Goal: Contribute content

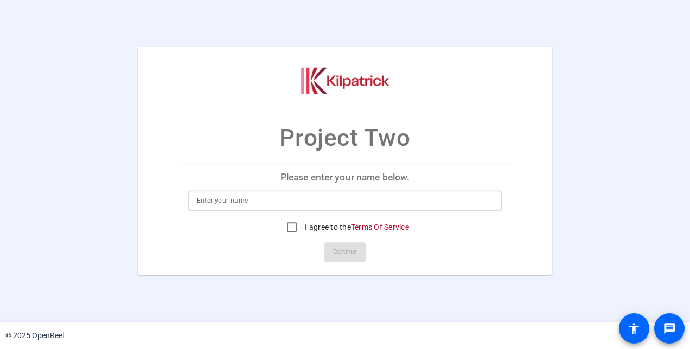
click at [256, 206] on input at bounding box center [345, 201] width 297 height 13
type input "[PERSON_NAME] [PERSON_NAME]"
click at [291, 228] on input "I agree to the Terms Of Service" at bounding box center [292, 228] width 22 height 22
checkbox input "true"
click at [345, 253] on span "Continue" at bounding box center [345, 253] width 24 height 16
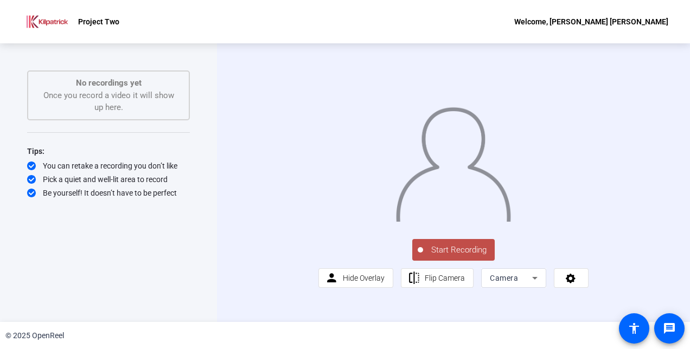
click at [446, 256] on span "Start Recording" at bounding box center [459, 250] width 72 height 12
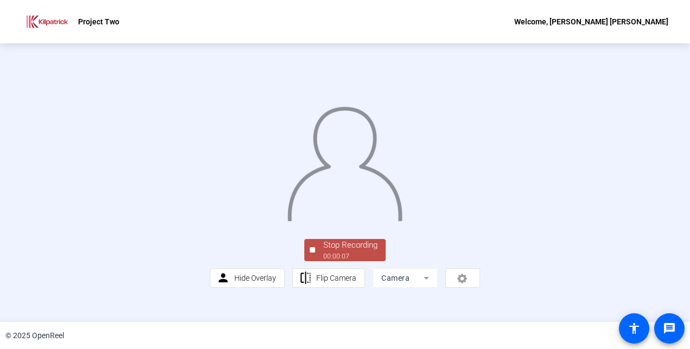
scroll to position [66, 0]
click at [323, 252] on div "Stop Recording" at bounding box center [350, 245] width 54 height 12
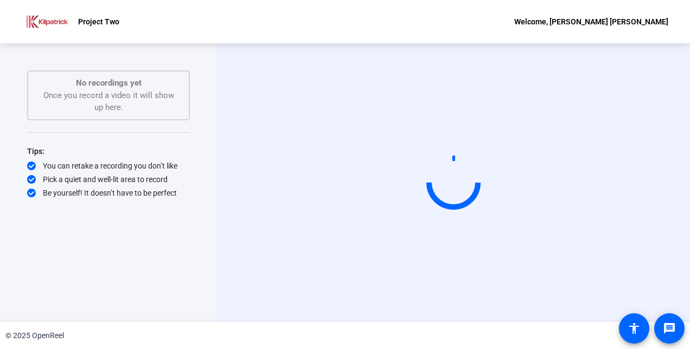
scroll to position [0, 0]
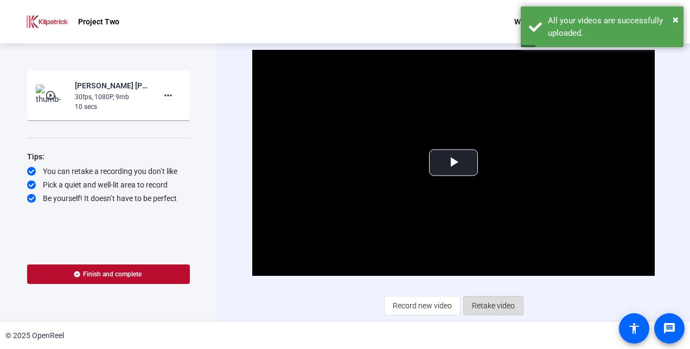
click at [490, 308] on span "Retake video" at bounding box center [493, 306] width 43 height 21
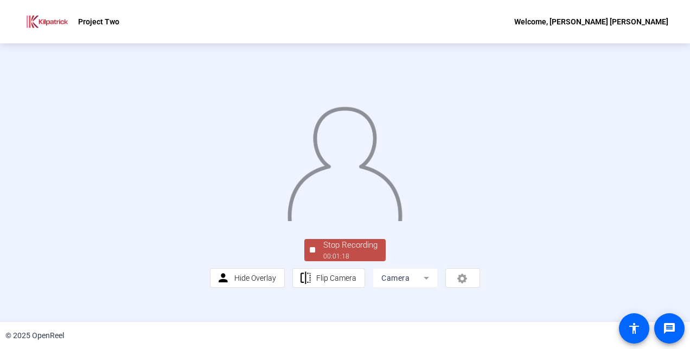
scroll to position [66, 0]
click at [332, 252] on div "Stop Recording" at bounding box center [350, 245] width 54 height 12
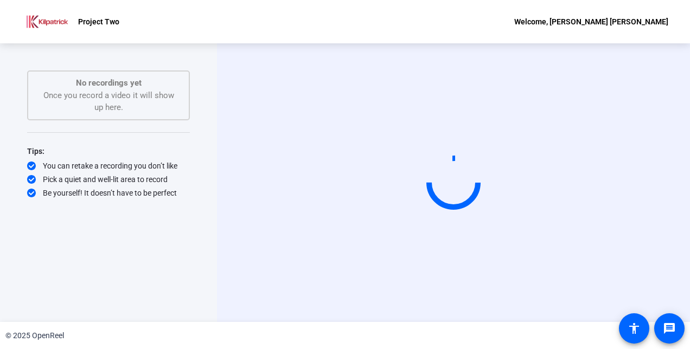
scroll to position [0, 0]
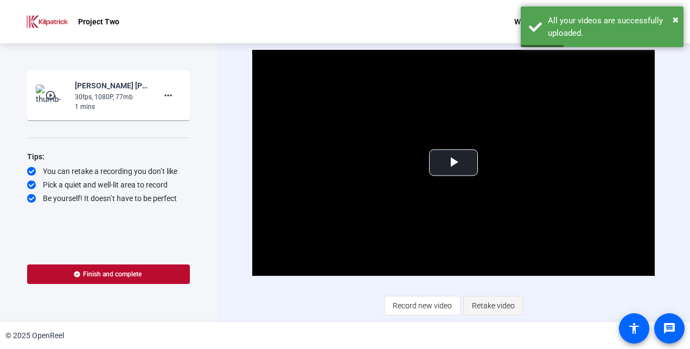
click at [486, 306] on span "Retake video" at bounding box center [493, 306] width 43 height 21
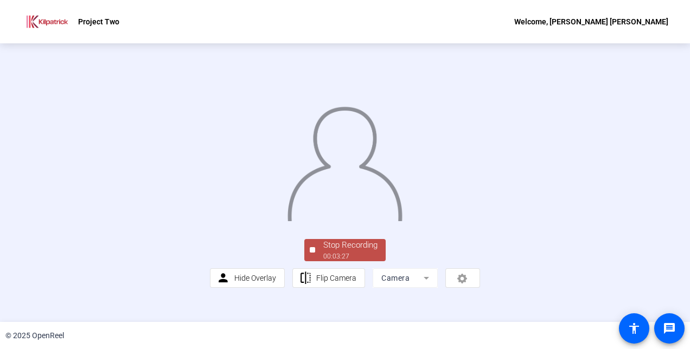
scroll to position [66, 0]
click at [339, 252] on div "Stop Recording" at bounding box center [350, 245] width 54 height 12
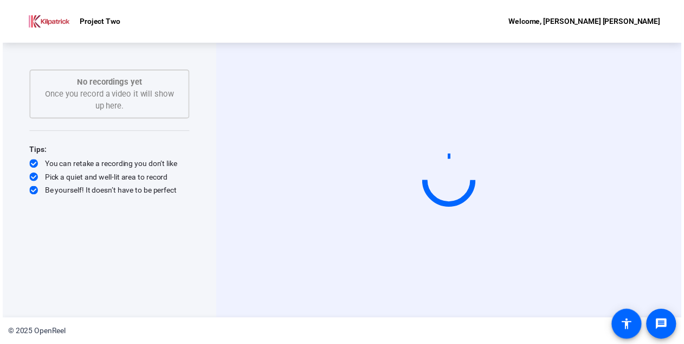
scroll to position [0, 0]
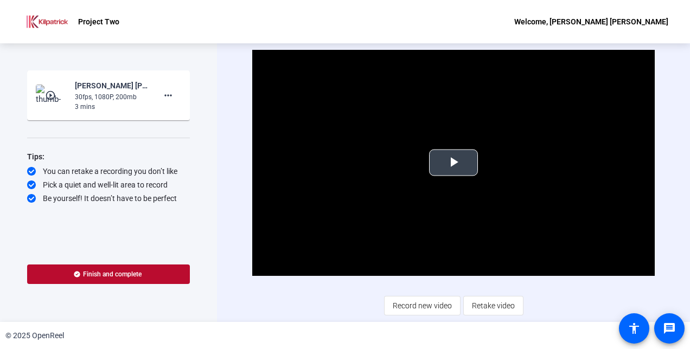
click at [453, 163] on span "Video Player" at bounding box center [453, 163] width 0 height 0
click at [269, 309] on div "Video Player is loading. Play Video Pause Mute Current Time 0:37 / Duration 3:2…" at bounding box center [453, 183] width 402 height 266
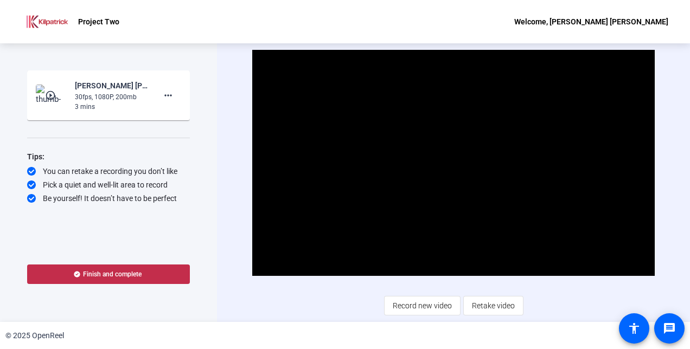
click at [103, 273] on span "Finish and complete" at bounding box center [112, 274] width 59 height 9
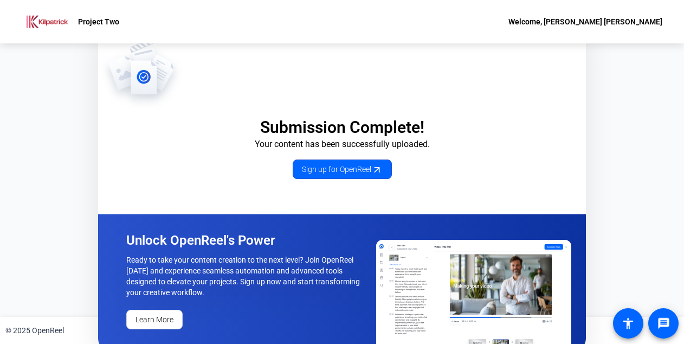
click at [660, 130] on div "Submission Complete! Your content has been successfully uploaded. Sign up for O…" at bounding box center [342, 179] width 684 height 273
